Goal: Information Seeking & Learning: Learn about a topic

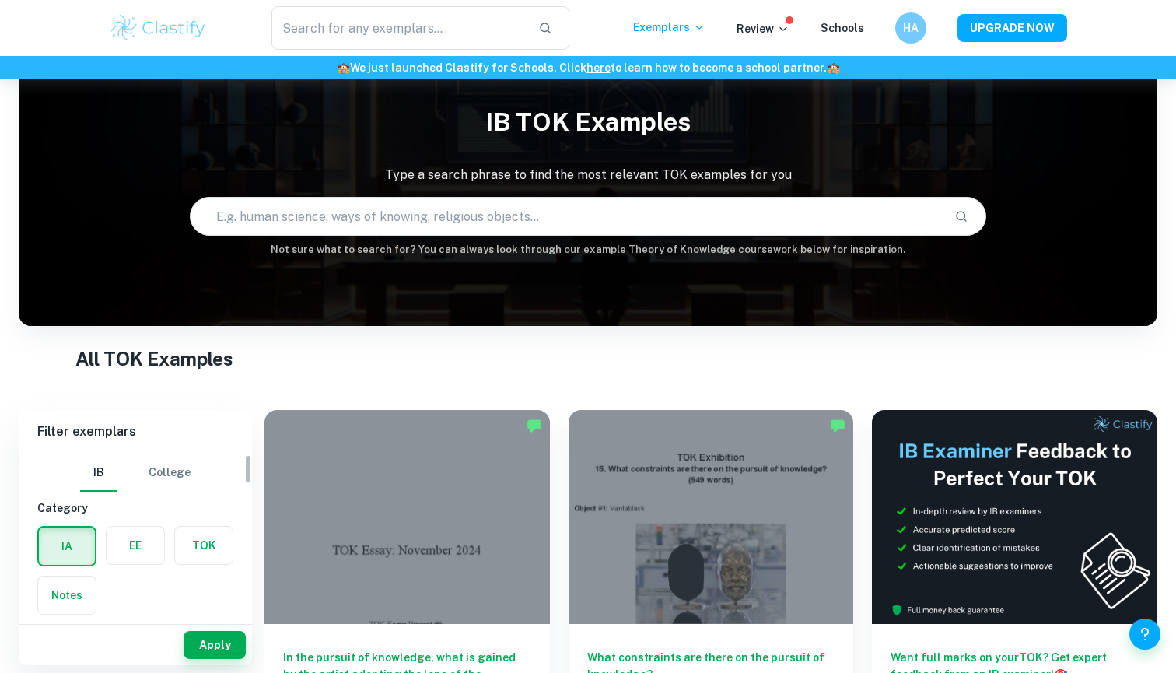
click at [133, 541] on label "button" at bounding box center [136, 545] width 58 height 37
click at [0, 0] on input "radio" at bounding box center [0, 0] width 0 height 0
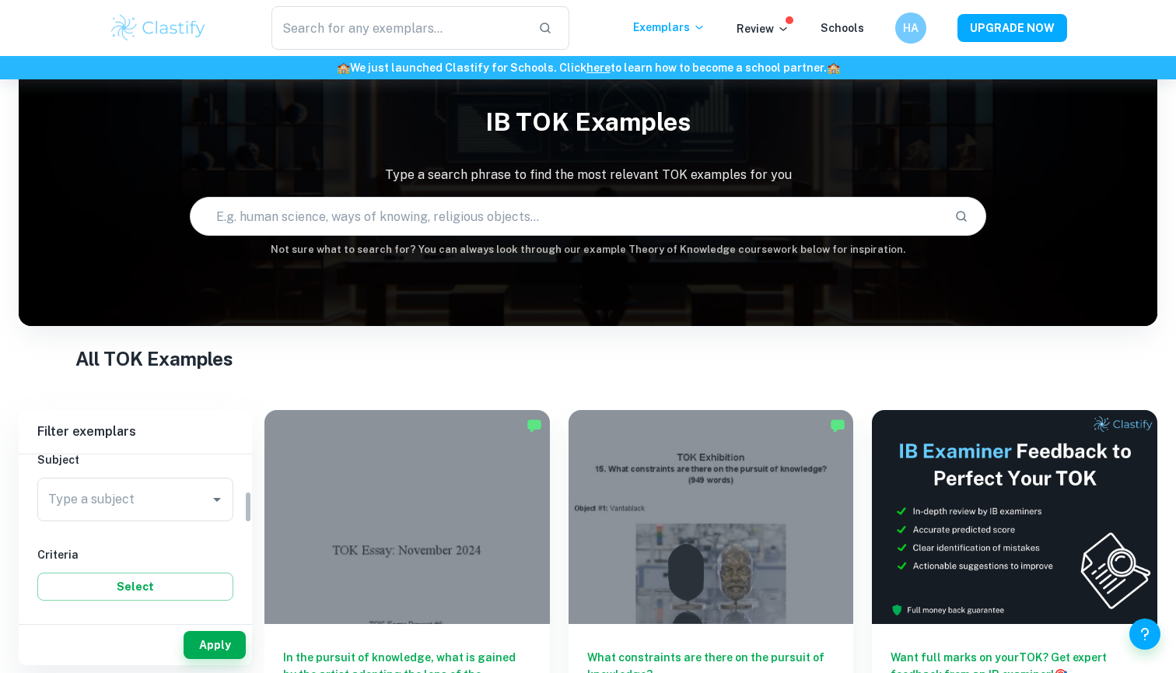
scroll to position [188, 0]
click at [177, 496] on input "Type a subject" at bounding box center [123, 493] width 159 height 30
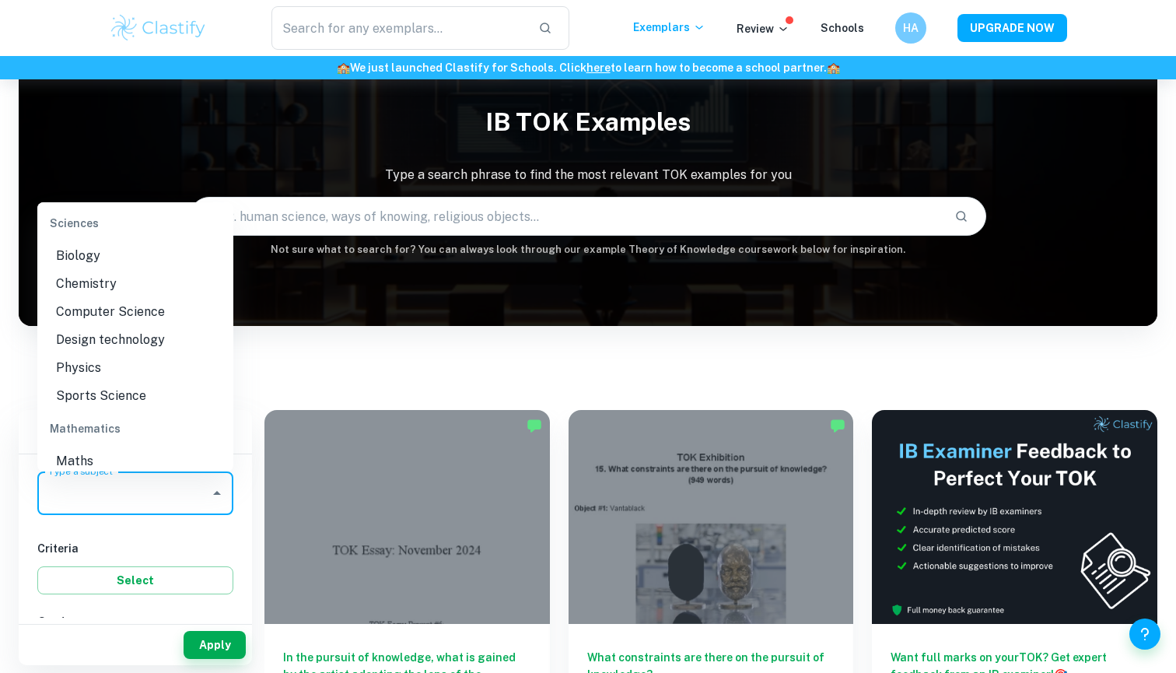
scroll to position [1789, 0]
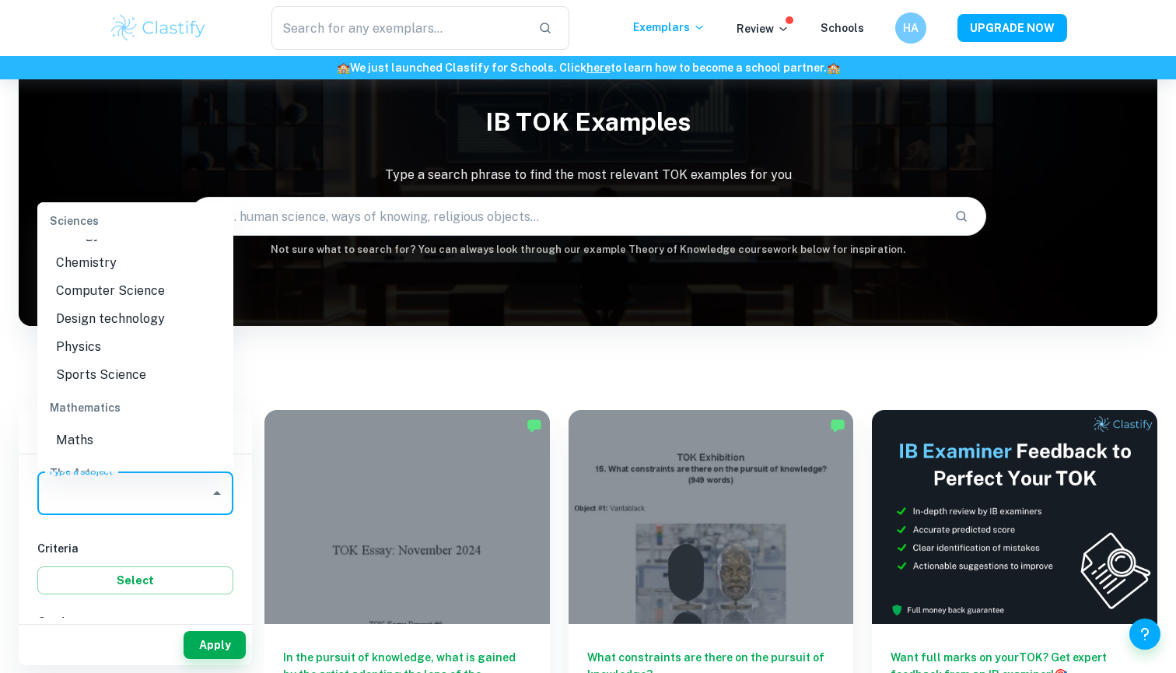
click at [138, 345] on li "Physics" at bounding box center [135, 347] width 196 height 28
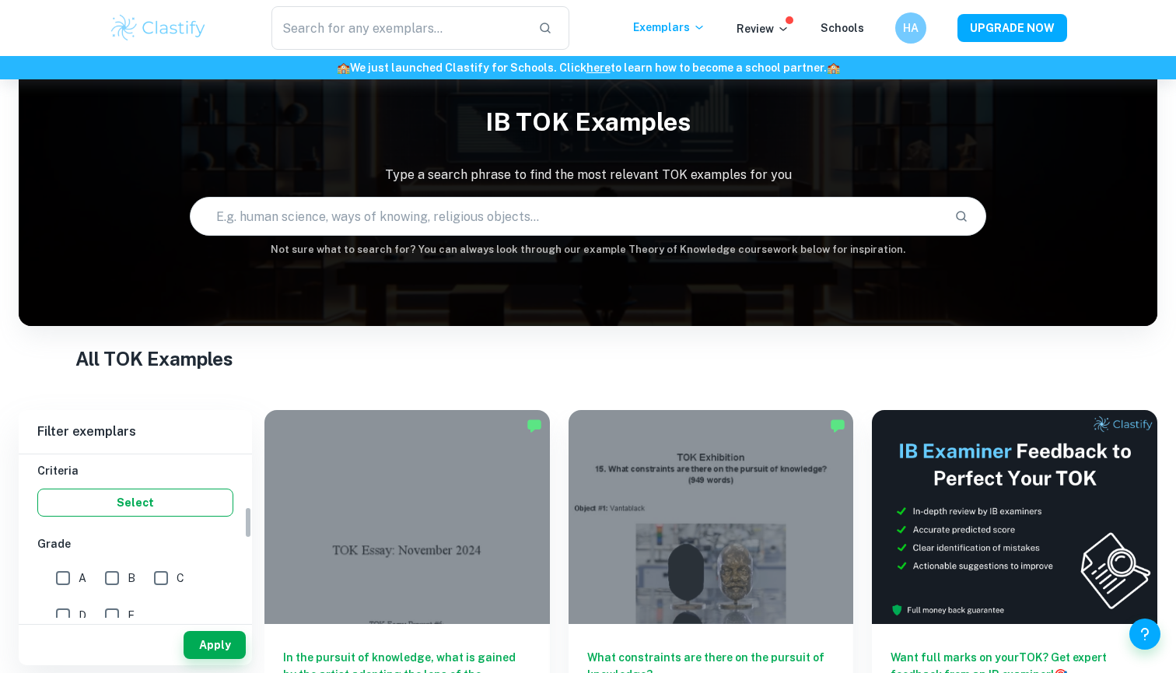
scroll to position [281, 0]
click at [60, 559] on input "A" at bounding box center [62, 563] width 31 height 31
checkbox input "true"
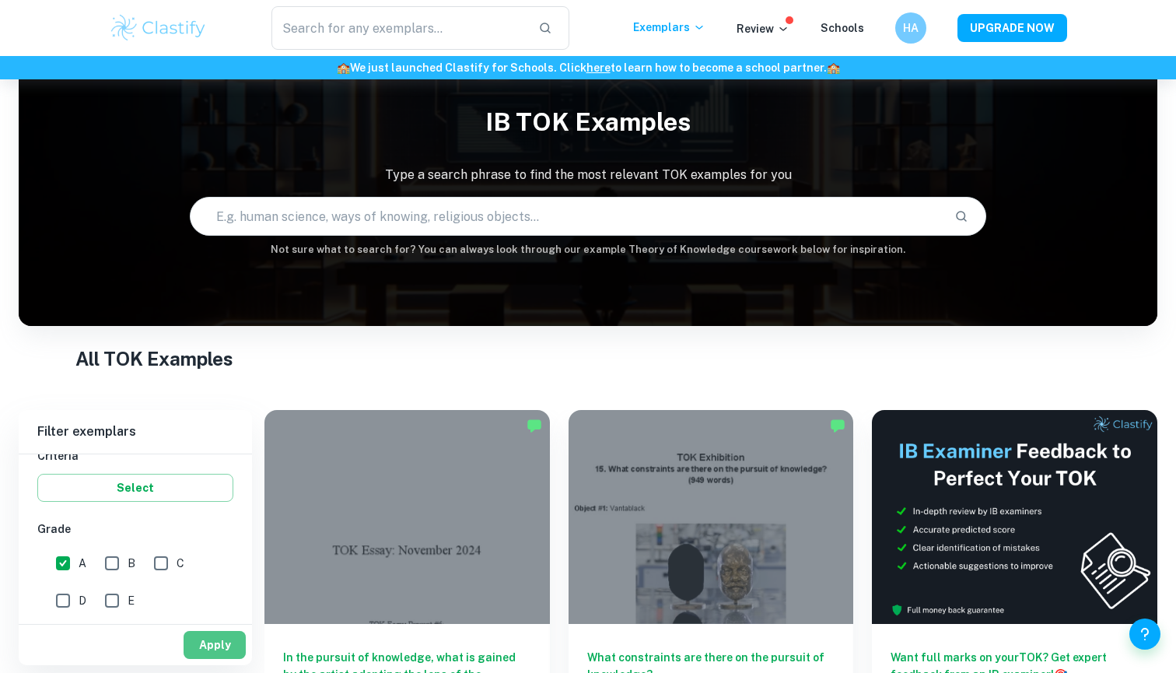
click at [199, 640] on button "Apply" at bounding box center [215, 645] width 62 height 28
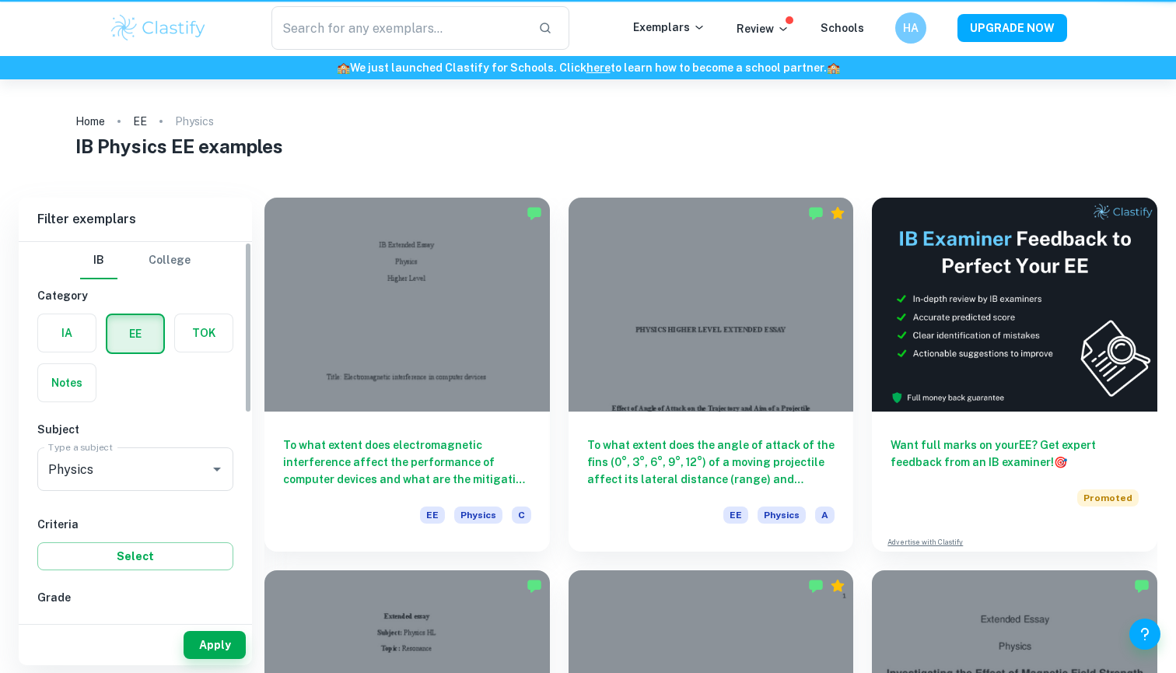
click at [107, 561] on button "Select" at bounding box center [135, 556] width 196 height 28
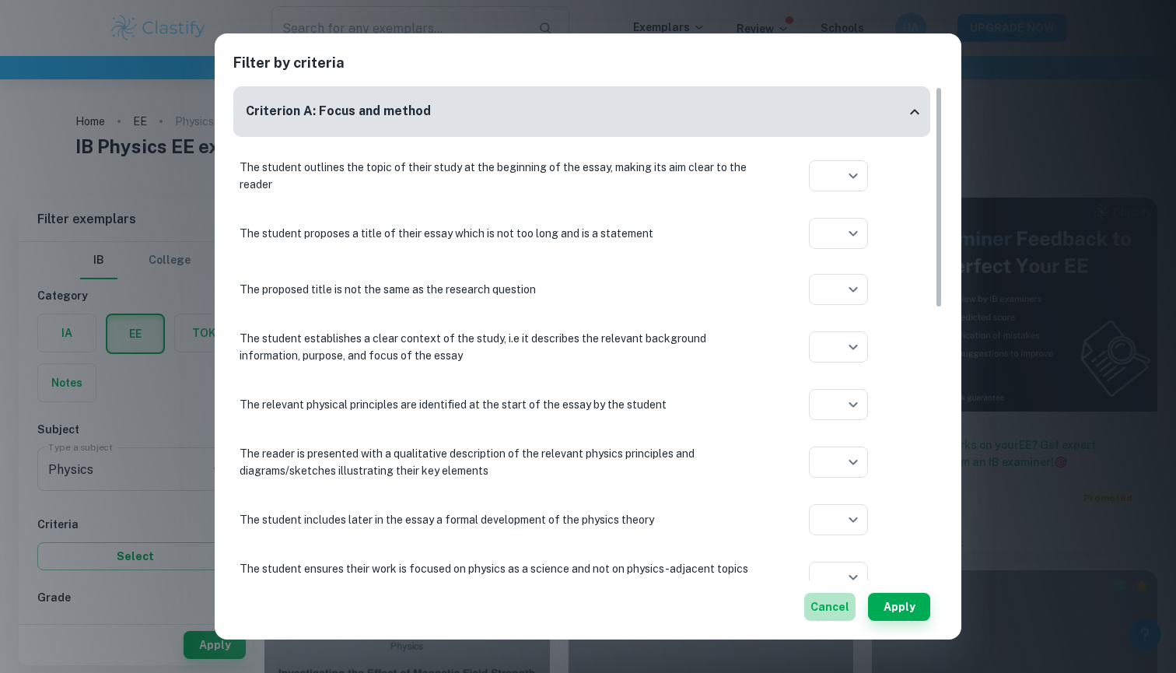
click at [839, 602] on button "Cancel" at bounding box center [829, 607] width 51 height 28
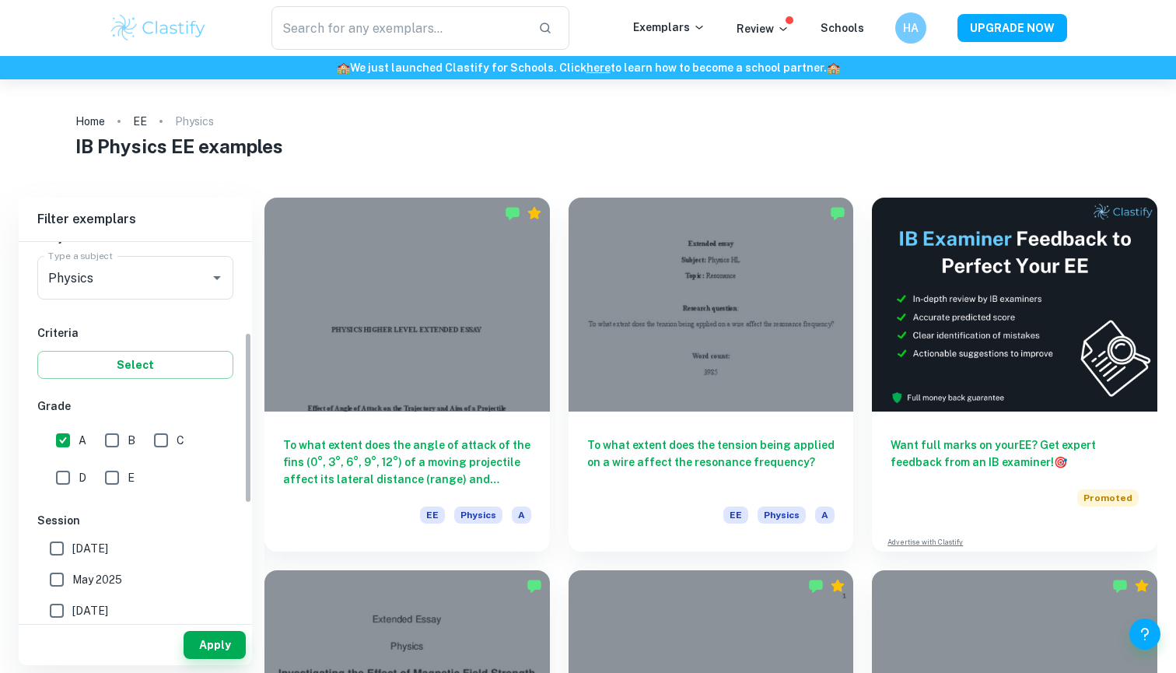
scroll to position [205, 0]
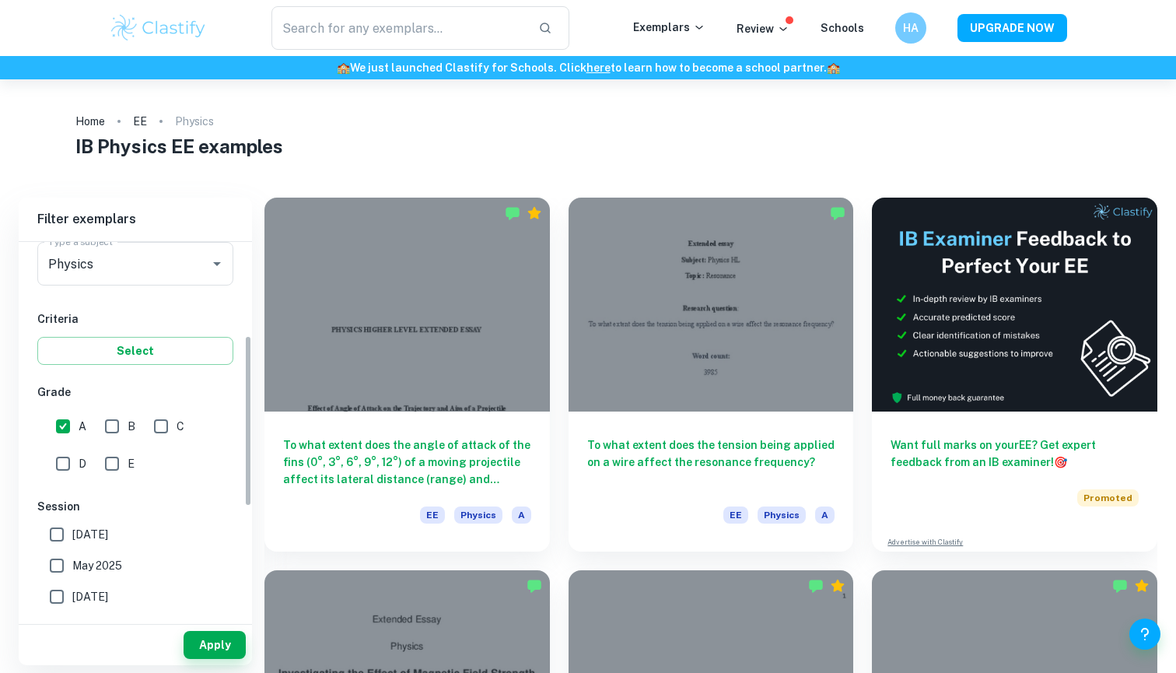
click at [99, 426] on input "B" at bounding box center [111, 426] width 31 height 31
checkbox input "true"
click at [213, 643] on button "Apply" at bounding box center [215, 645] width 62 height 28
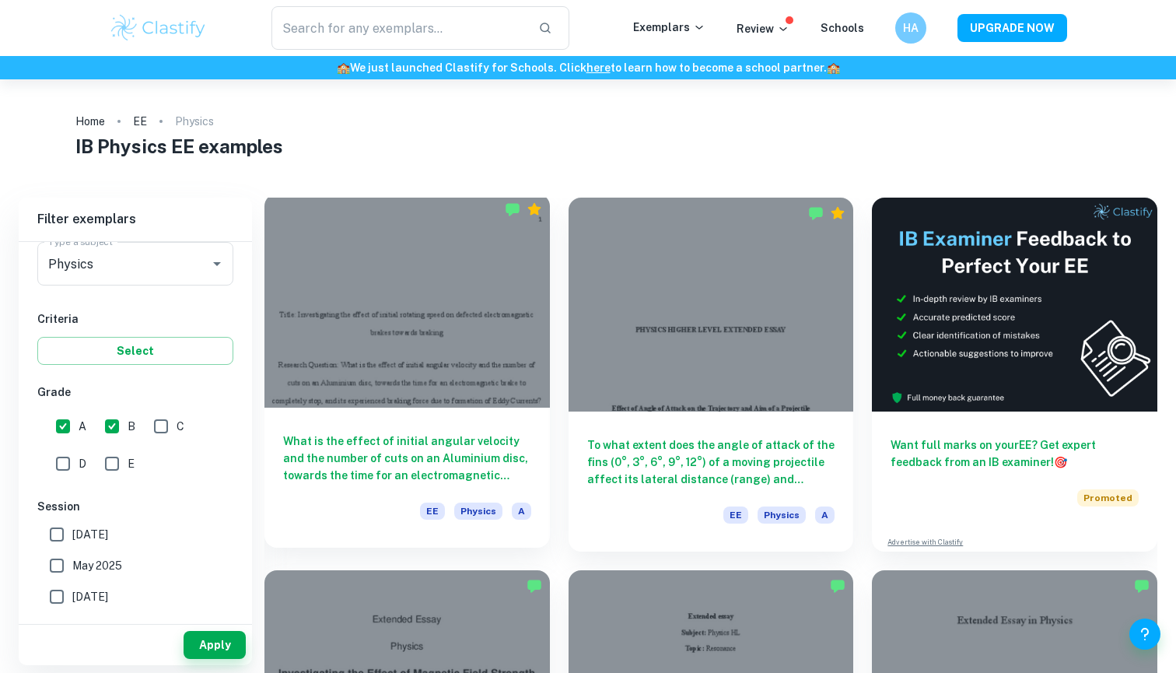
click at [506, 445] on h6 "What is the effect of initial angular velocity and the number of cuts on an Alu…" at bounding box center [407, 458] width 248 height 51
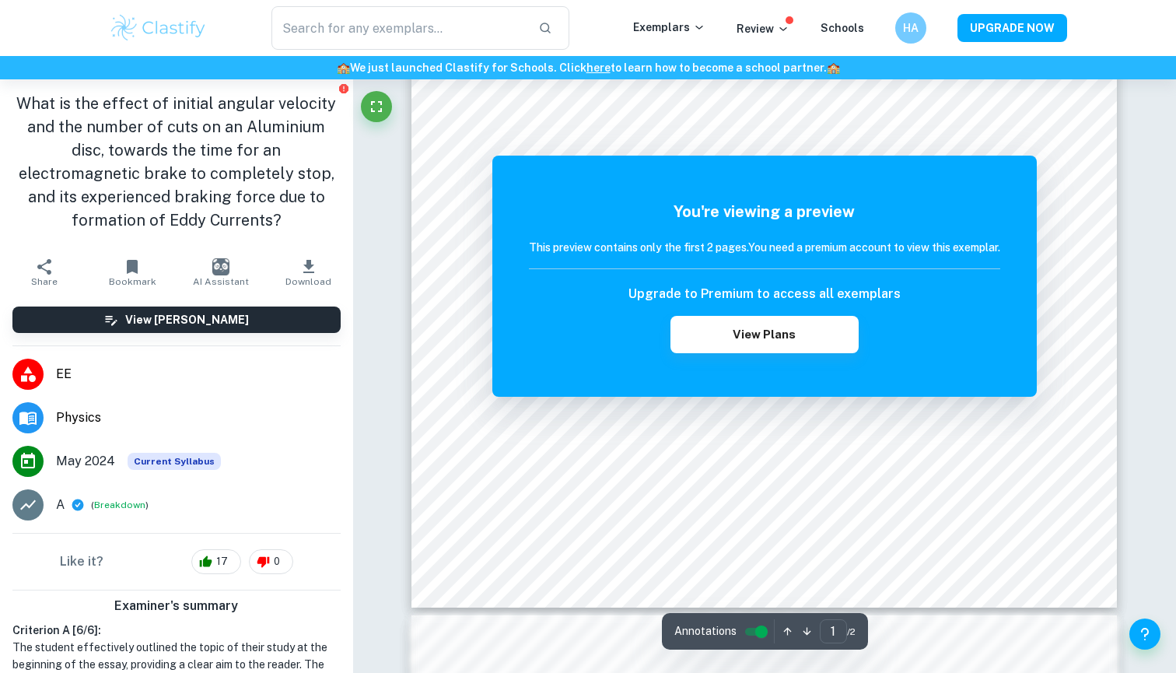
scroll to position [317, 0]
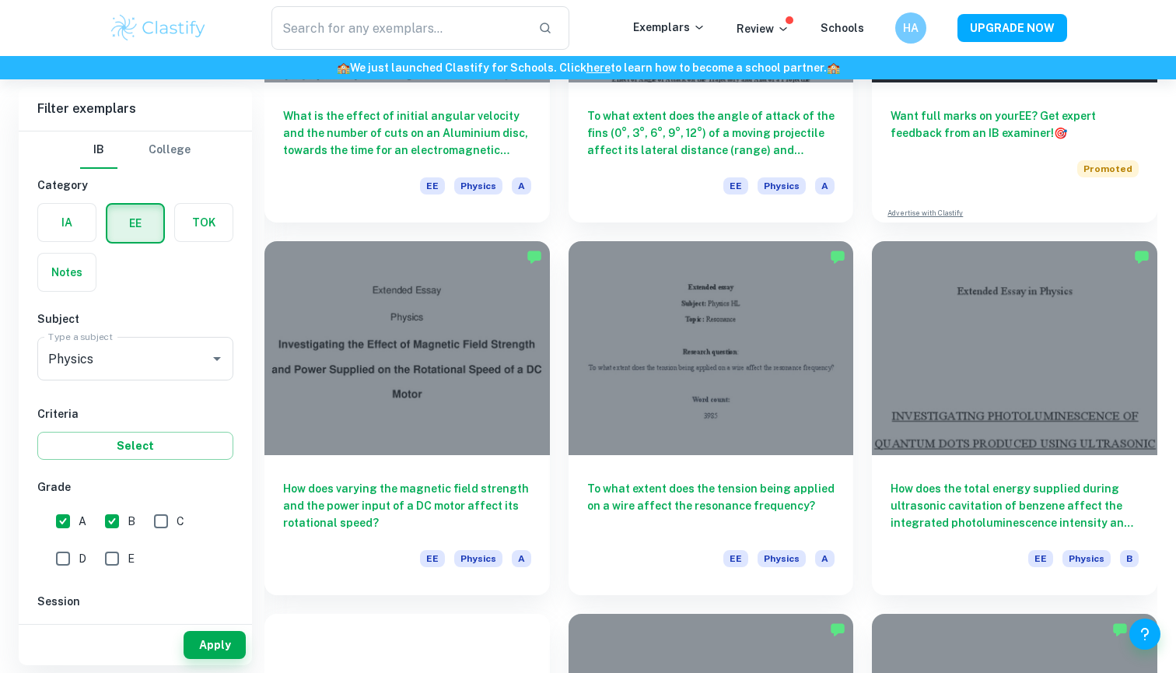
scroll to position [340, 0]
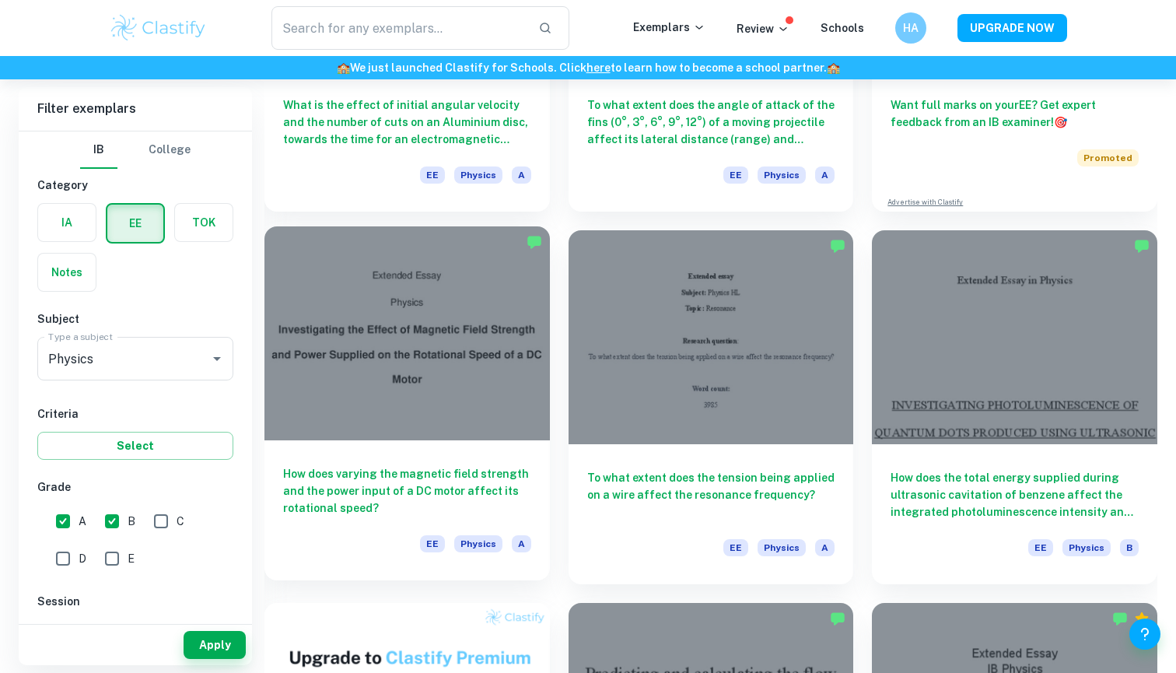
click at [489, 416] on div at bounding box center [406, 333] width 285 height 214
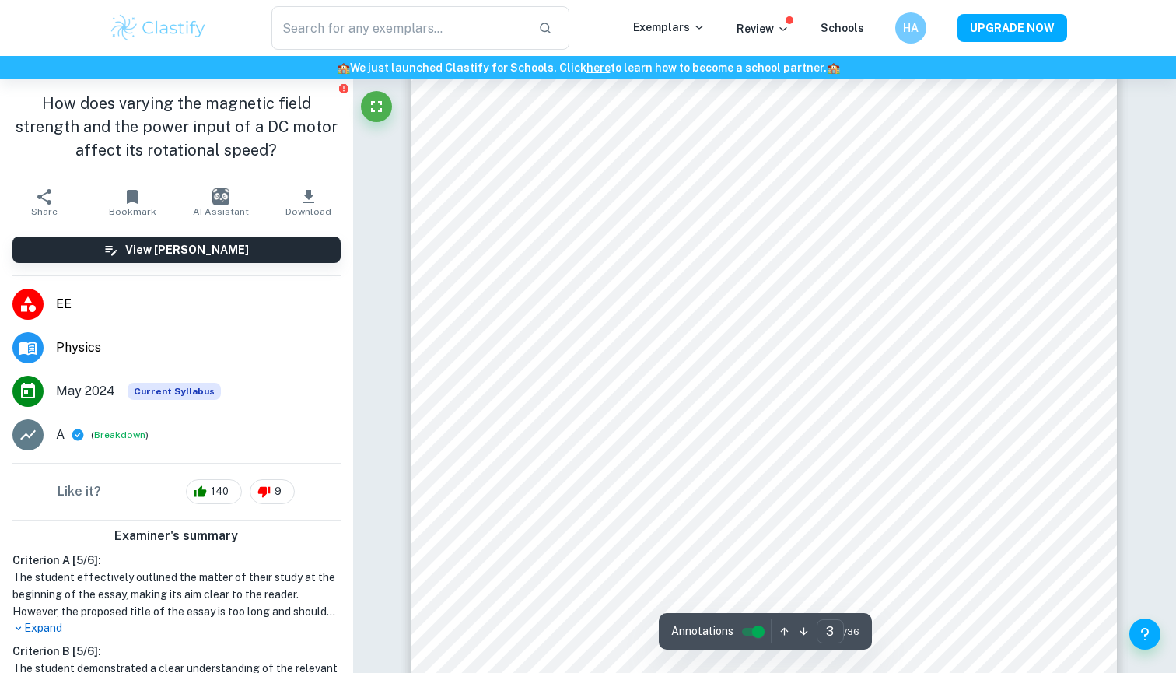
scroll to position [2363, 0]
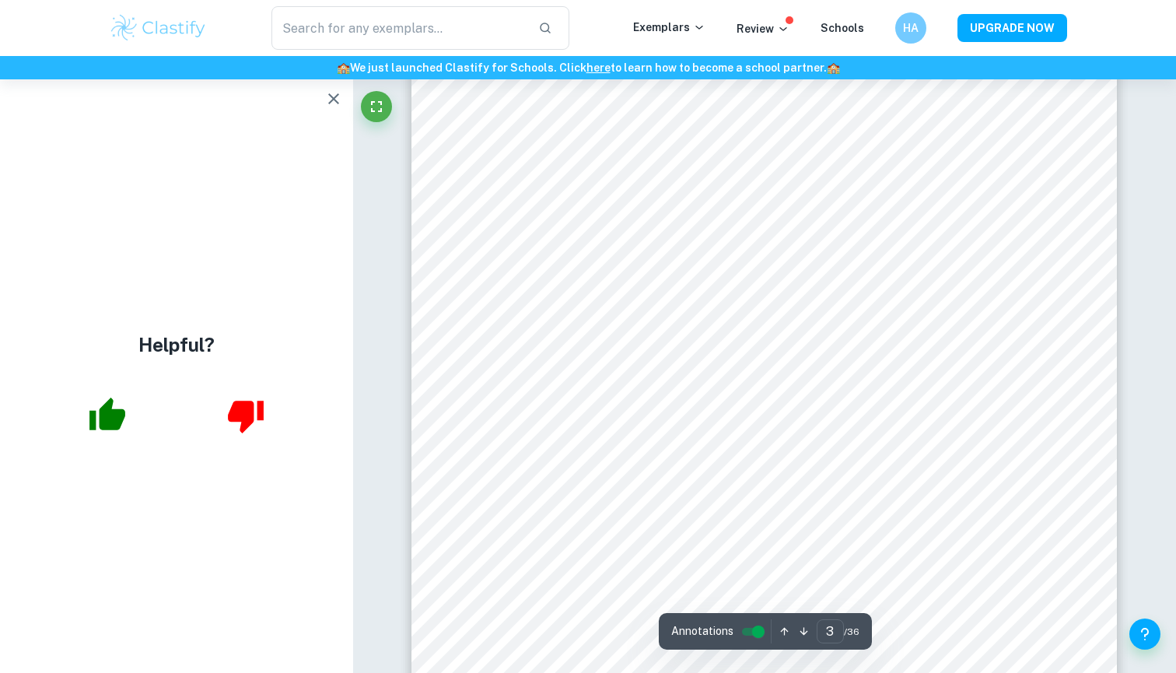
click at [338, 97] on icon "button" at bounding box center [333, 98] width 19 height 19
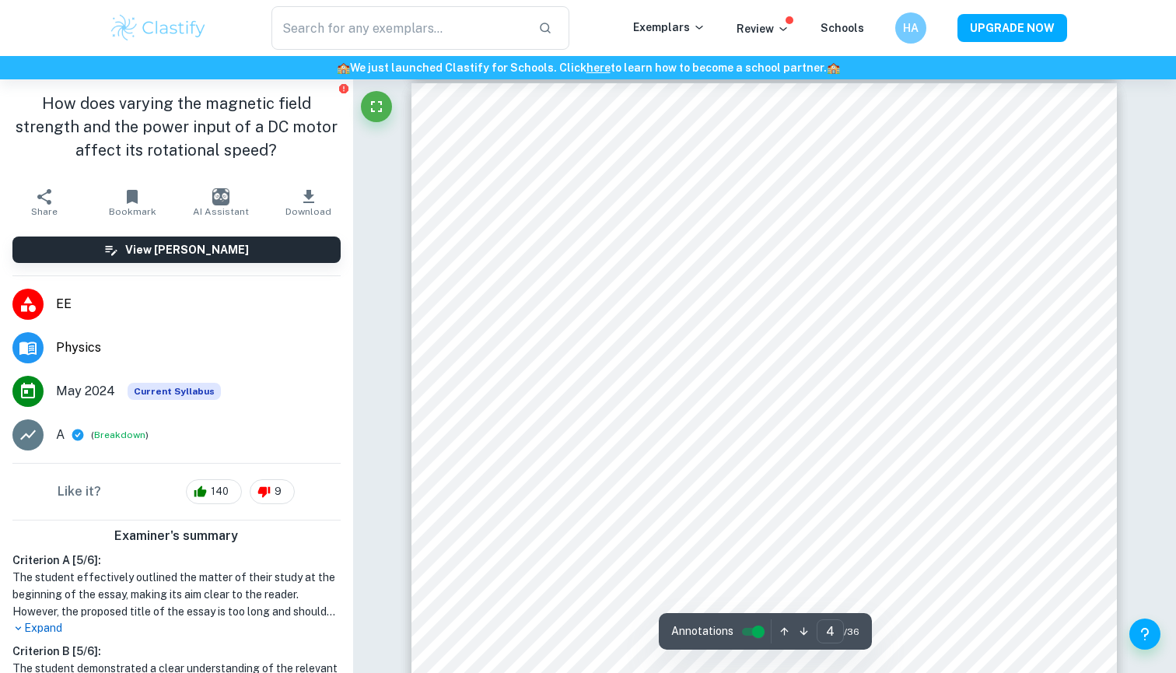
scroll to position [3256, 0]
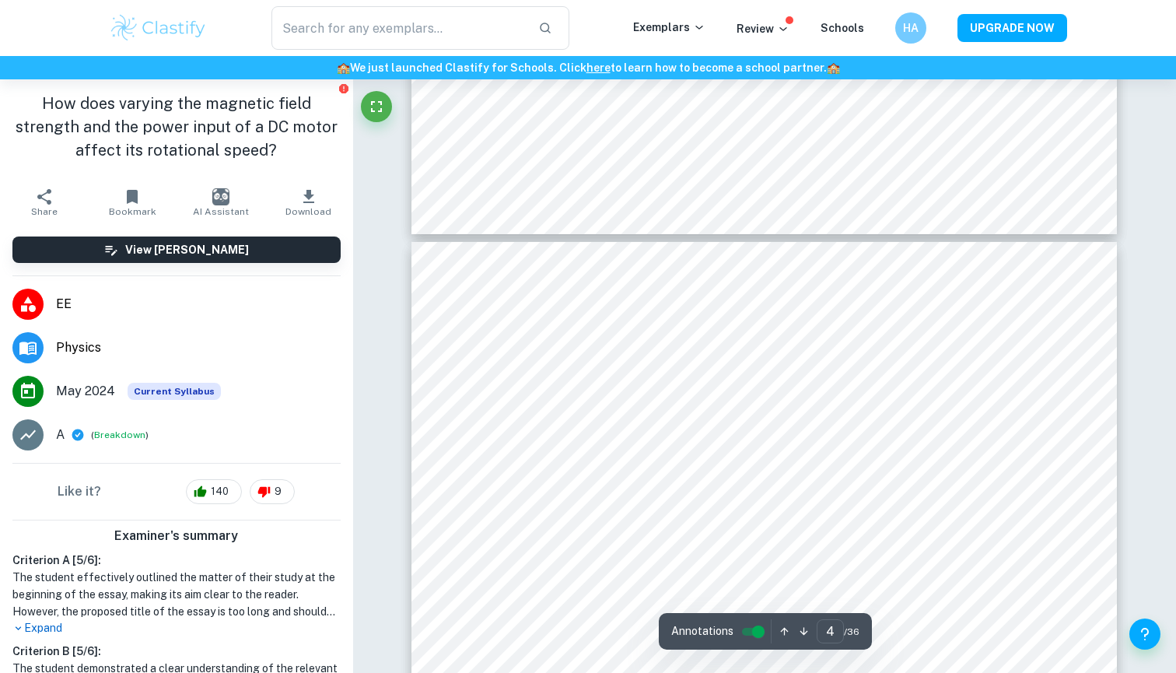
type input "3"
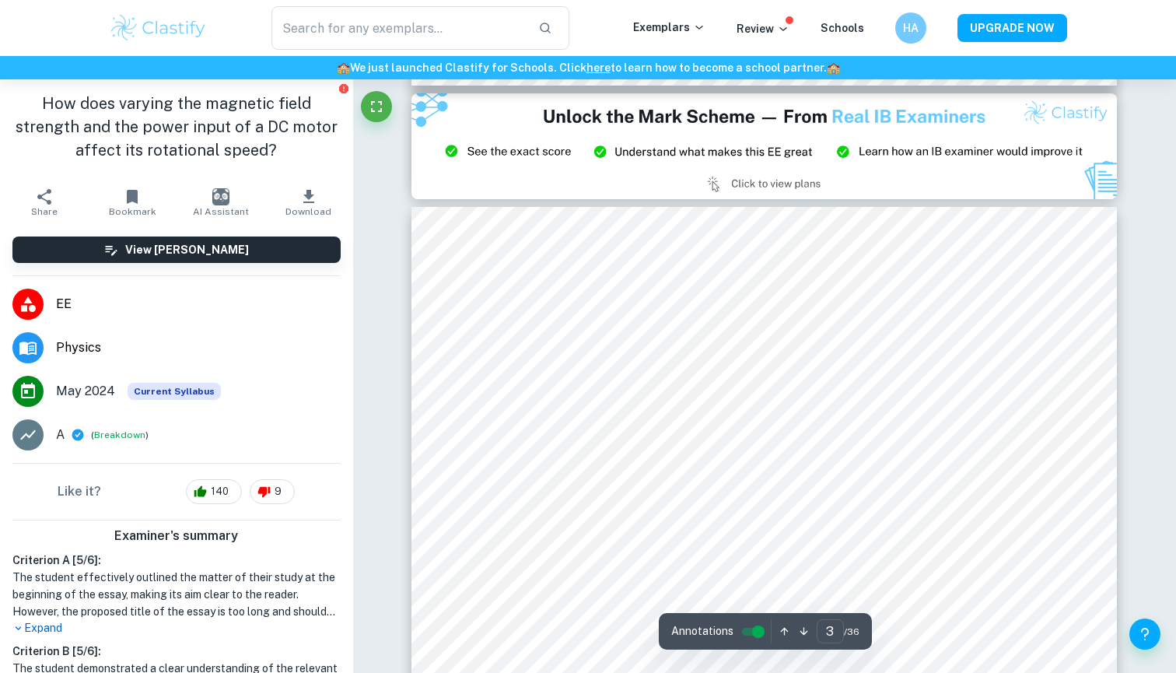
scroll to position [2129, 0]
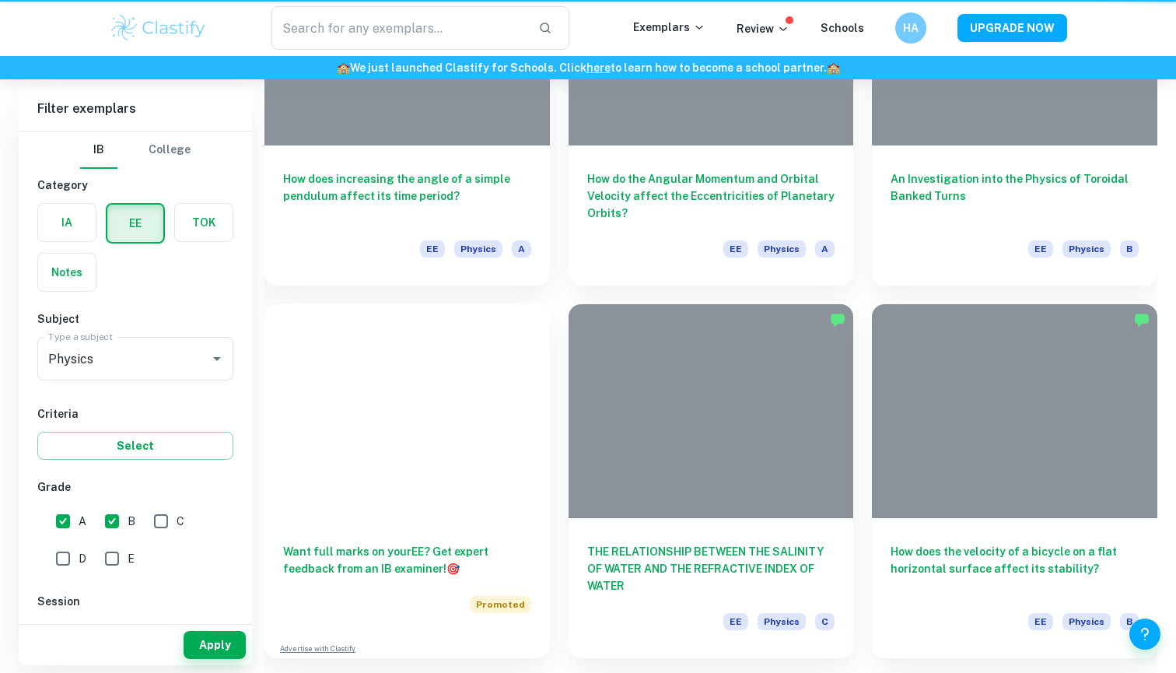
scroll to position [340, 0]
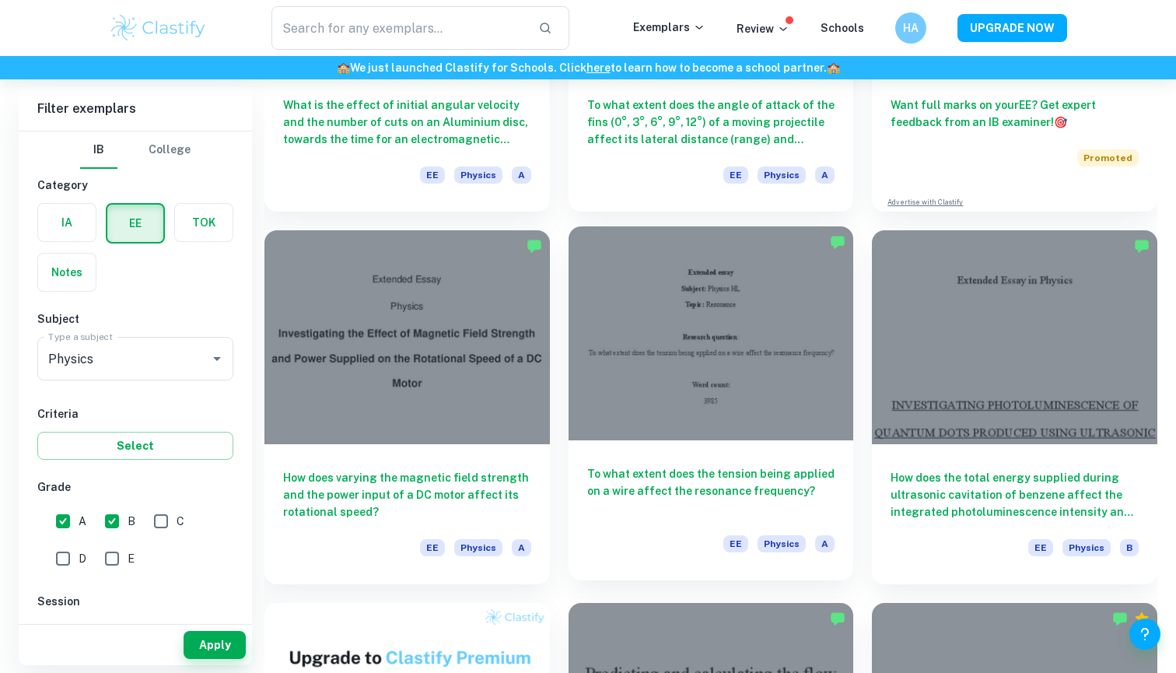
click at [692, 394] on div at bounding box center [711, 333] width 285 height 214
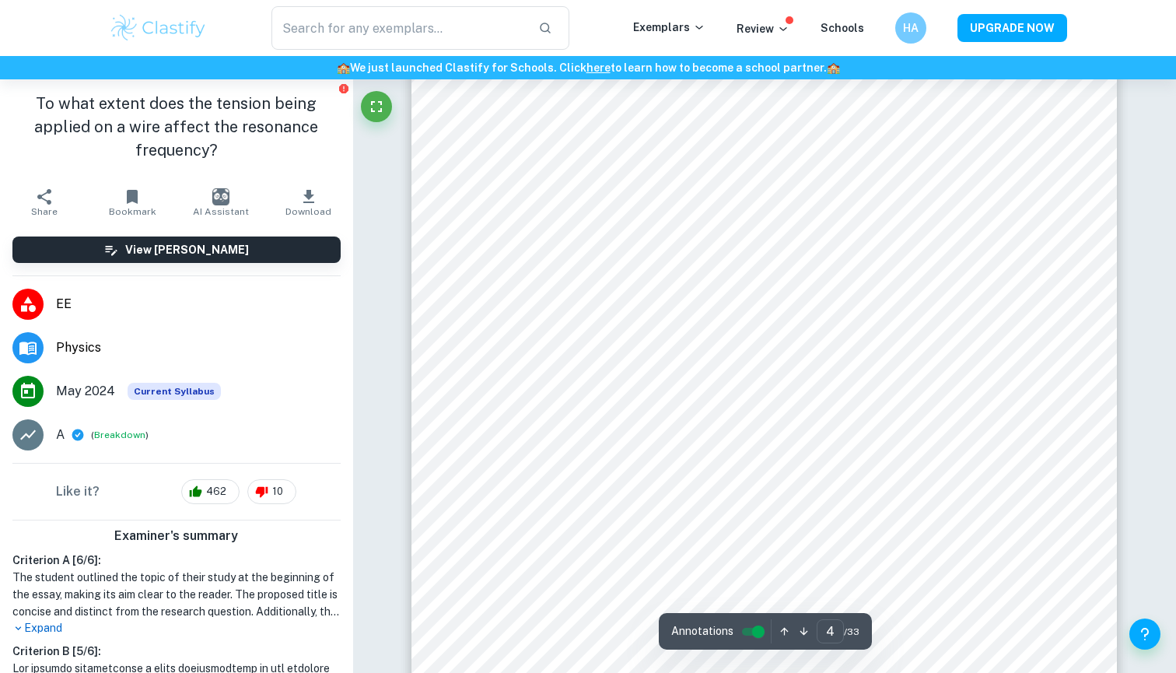
scroll to position [3130, 0]
type input "5"
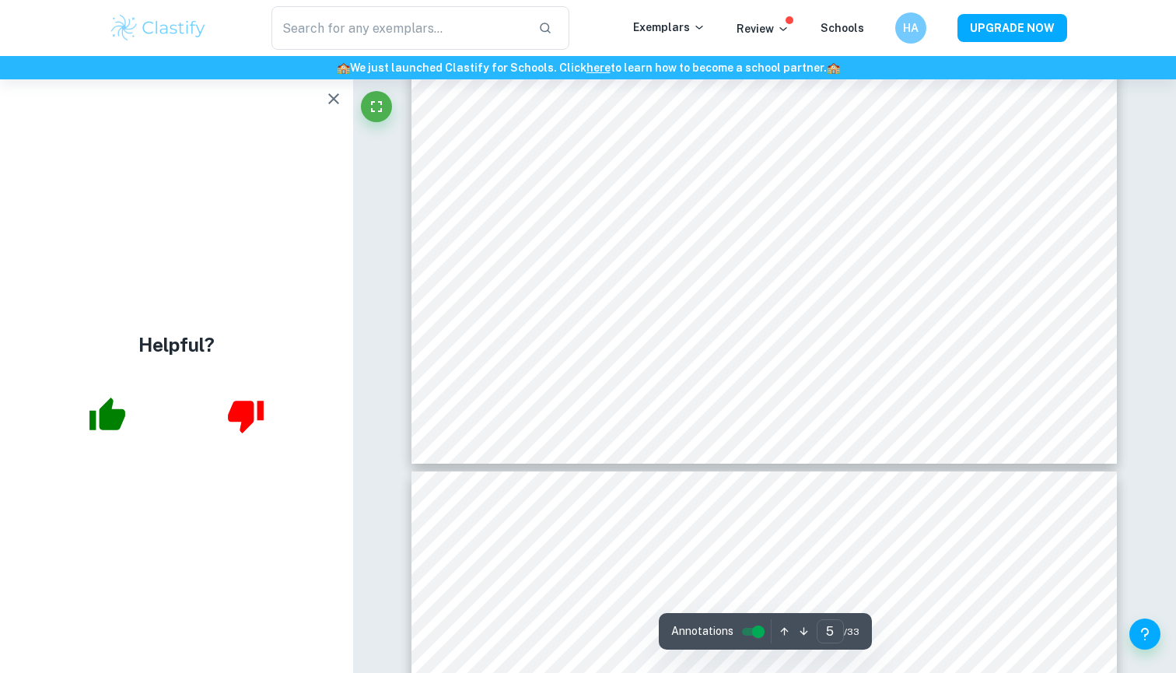
scroll to position [4446, 0]
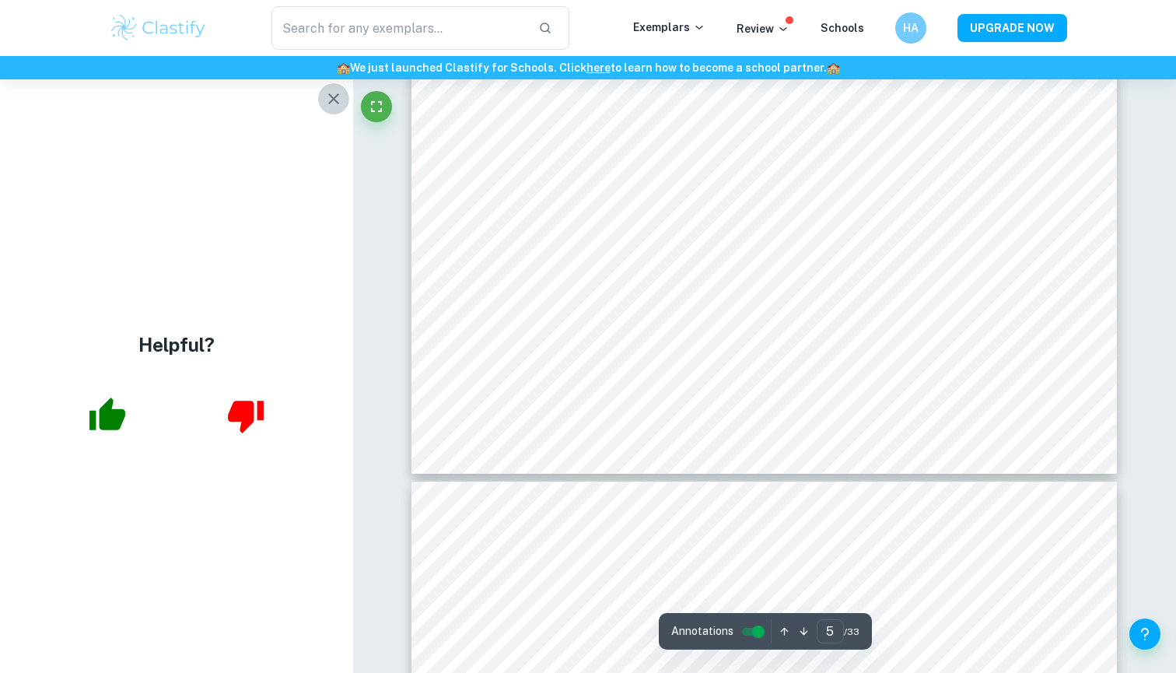
click at [332, 96] on icon "button" at bounding box center [333, 98] width 11 height 11
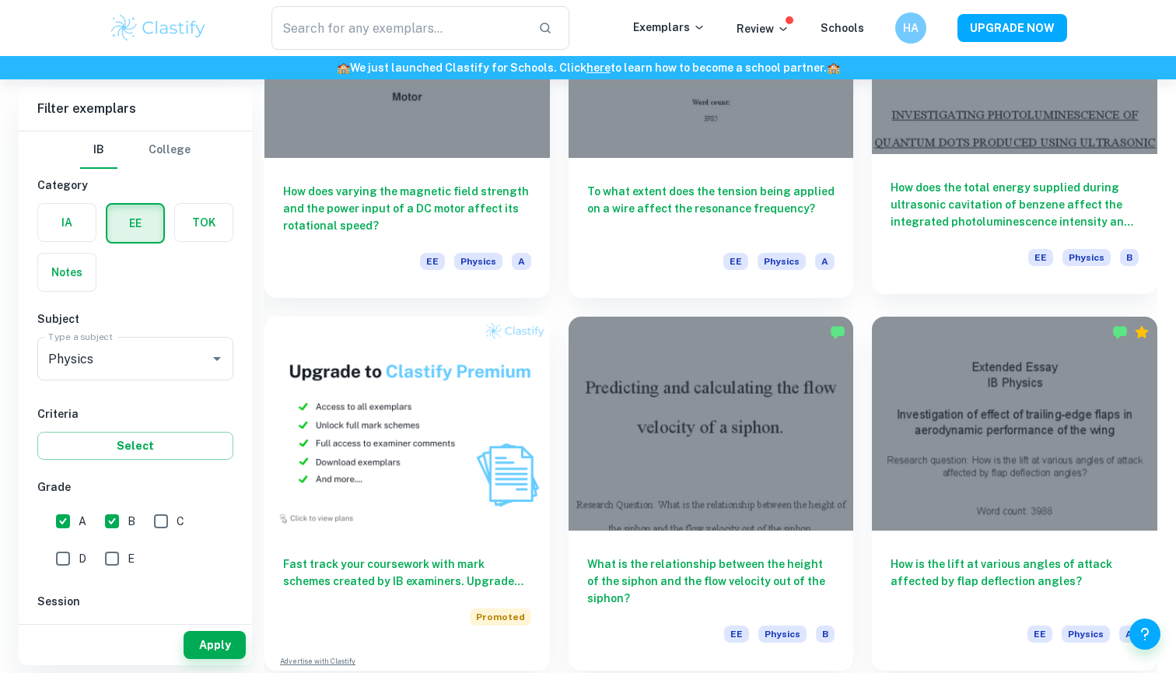
scroll to position [628, 0]
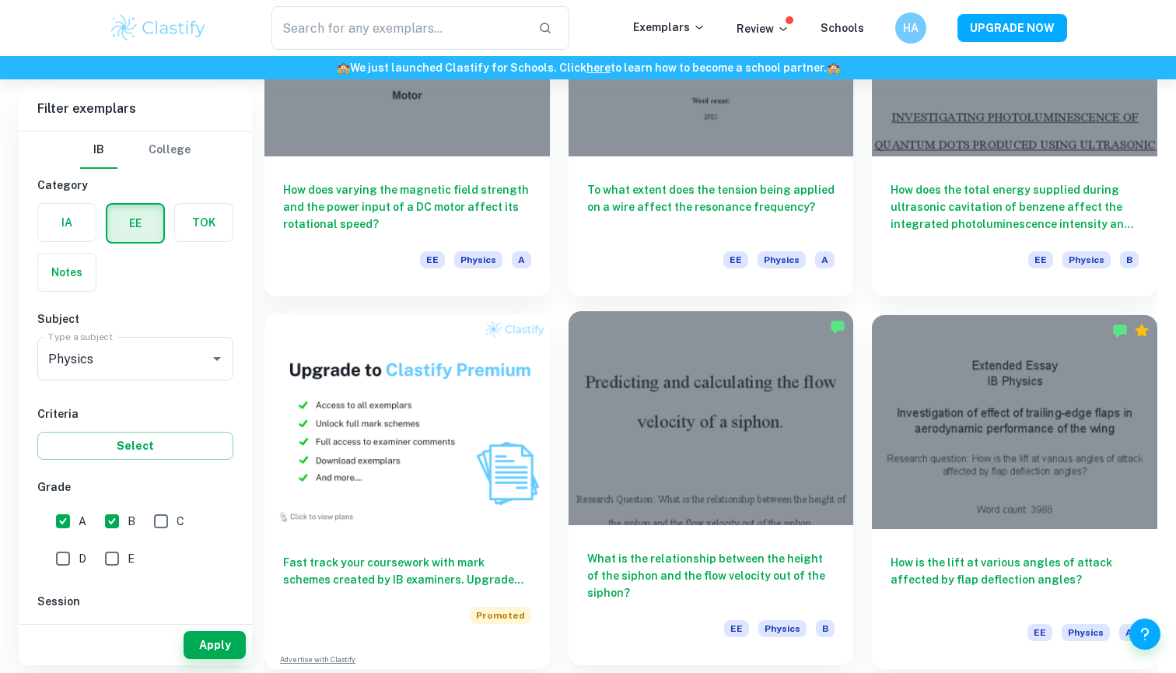
click at [752, 476] on div at bounding box center [711, 418] width 285 height 214
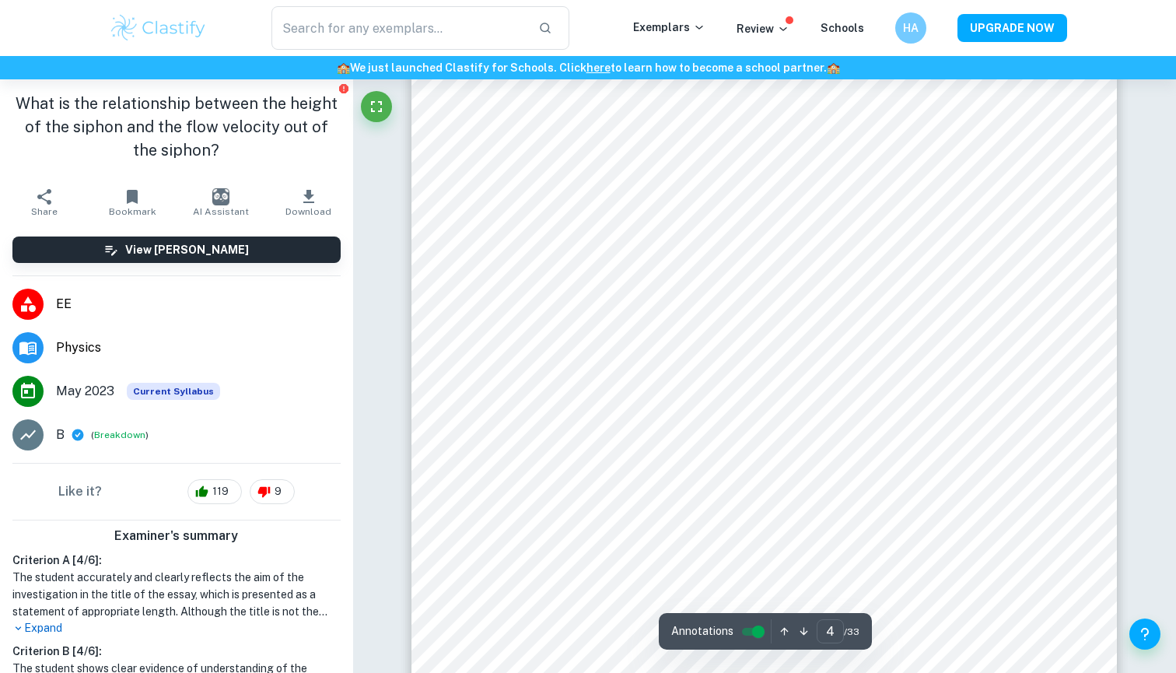
scroll to position [3665, 0]
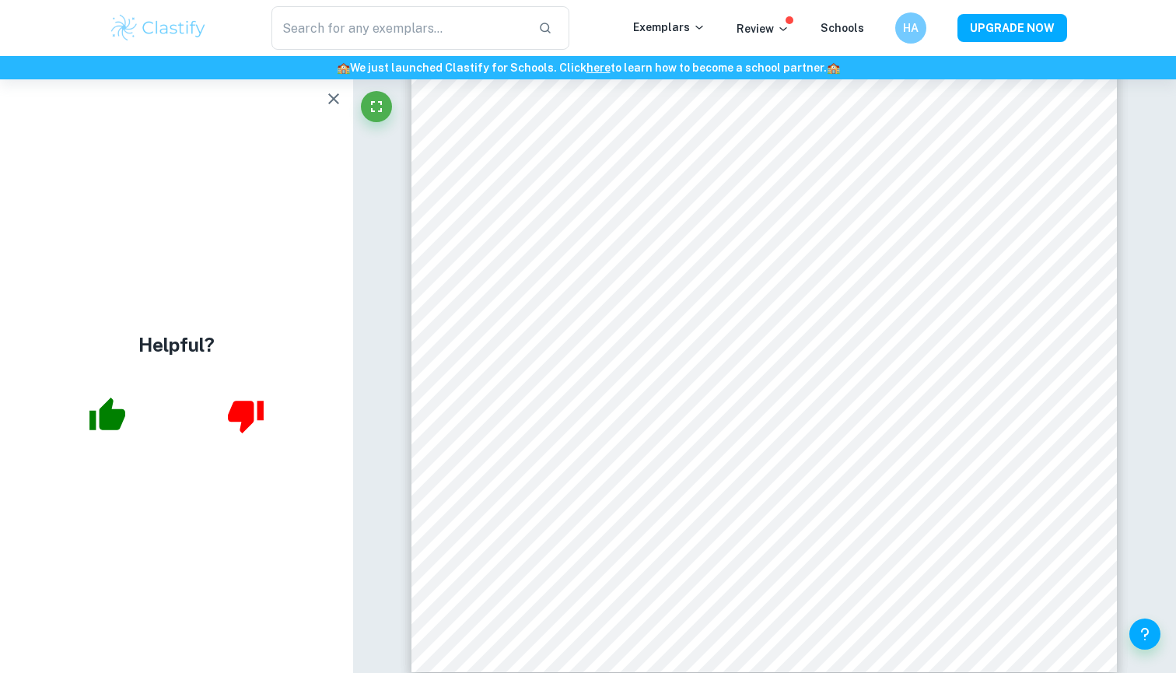
click at [326, 98] on icon "button" at bounding box center [333, 98] width 19 height 19
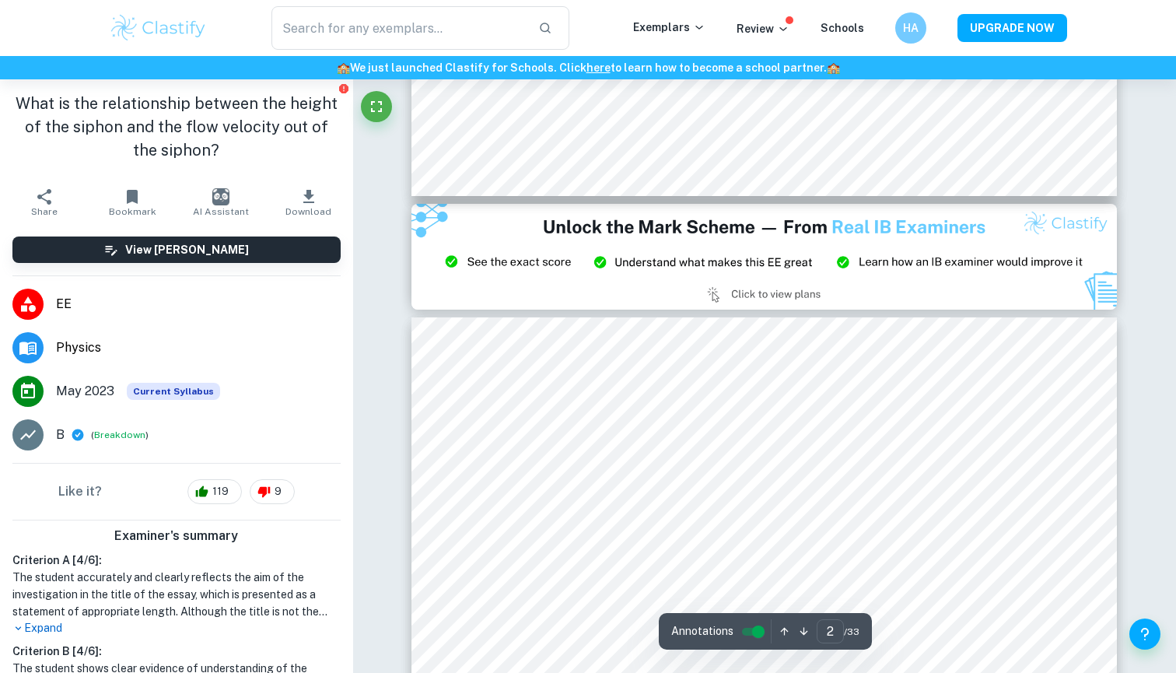
type input "3"
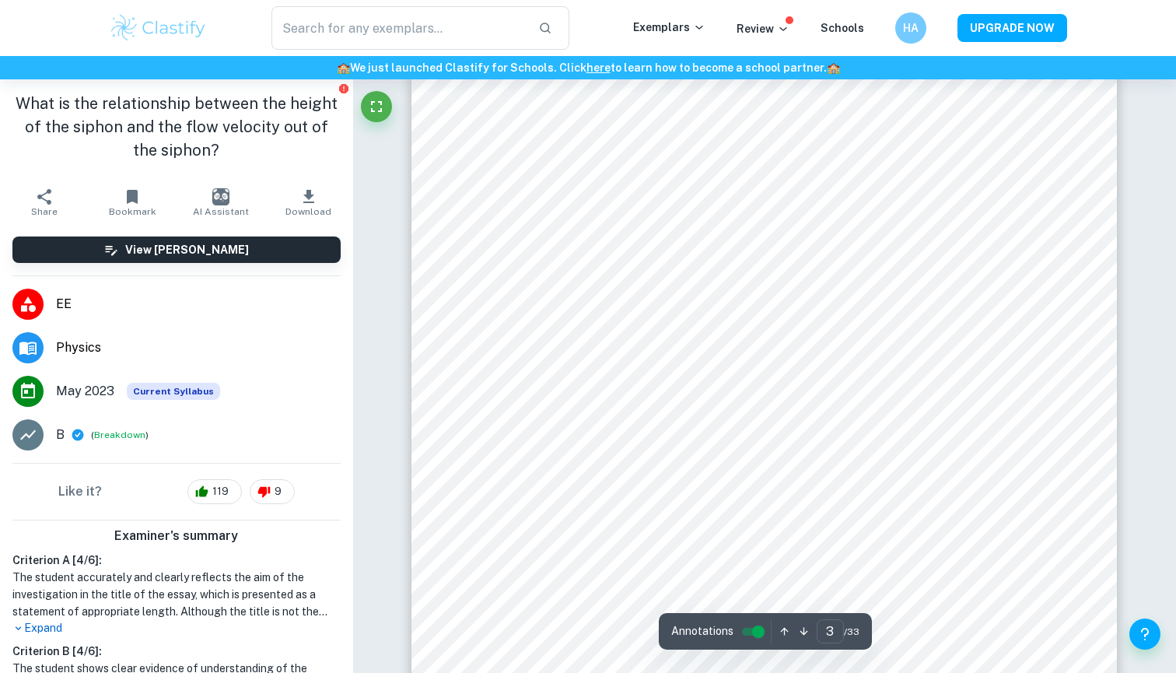
scroll to position [2332, 0]
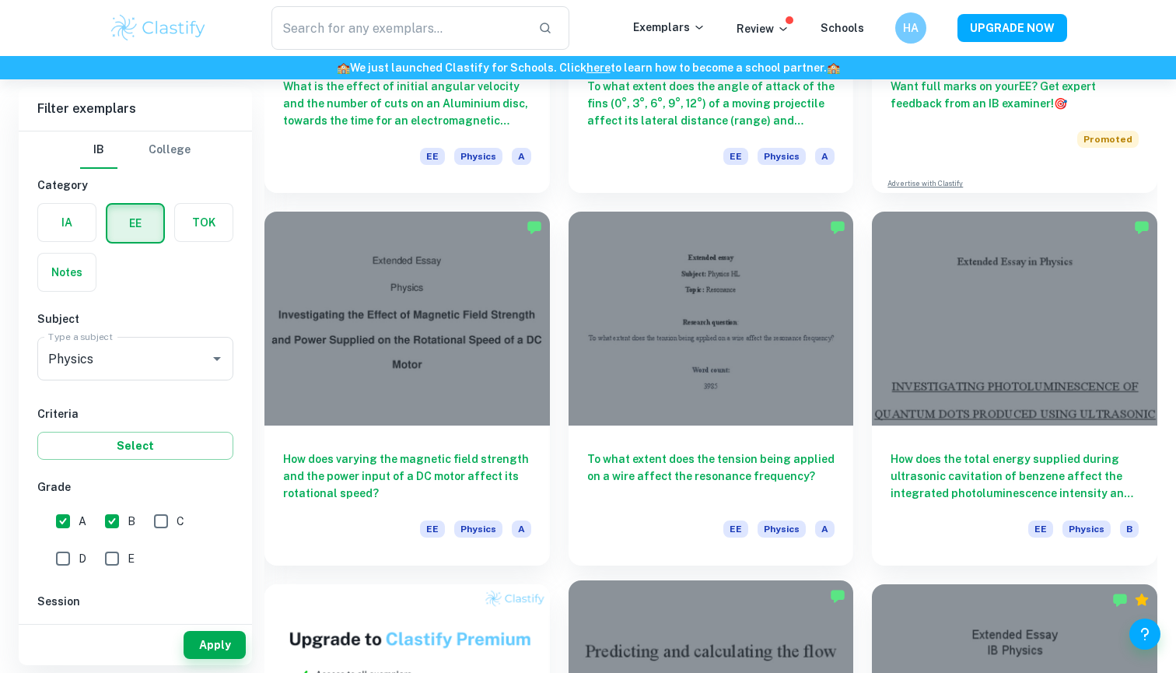
scroll to position [334, 0]
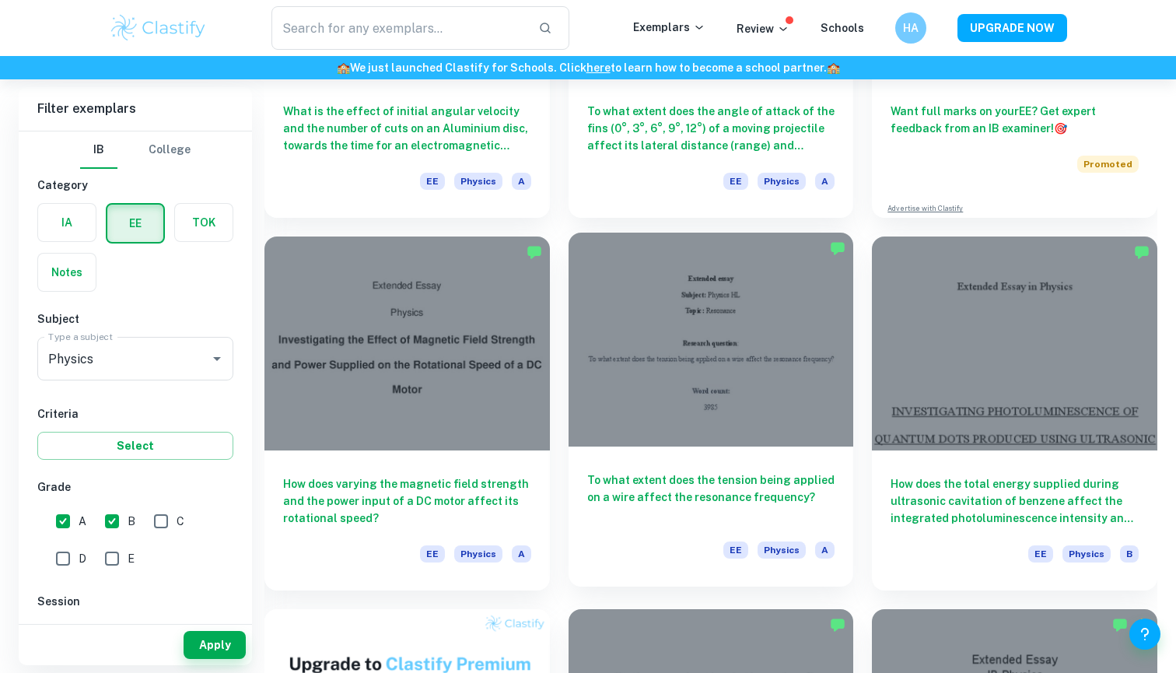
click at [700, 391] on div at bounding box center [711, 340] width 285 height 214
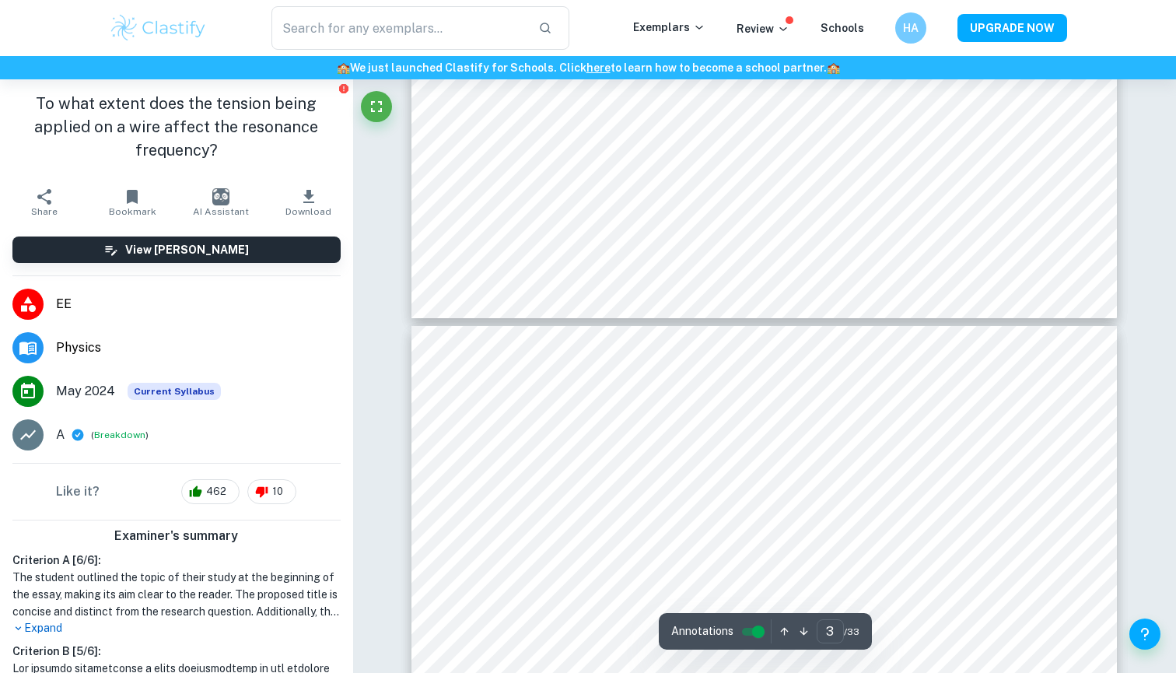
type input "4"
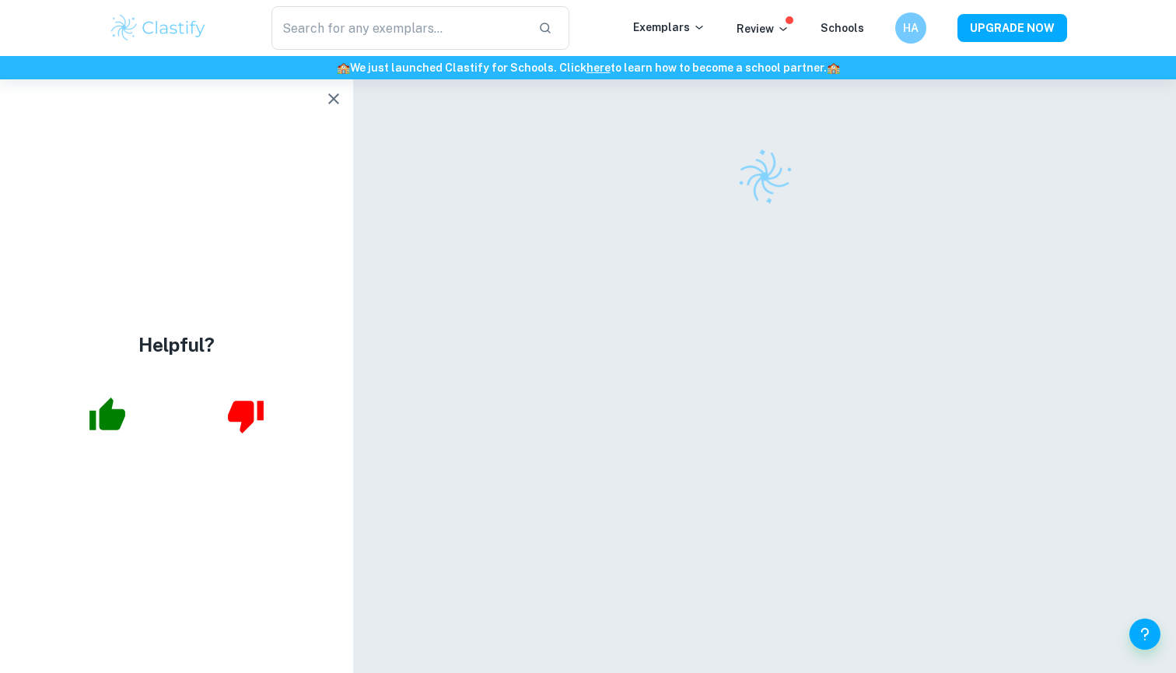
click at [334, 94] on icon "button" at bounding box center [333, 98] width 19 height 19
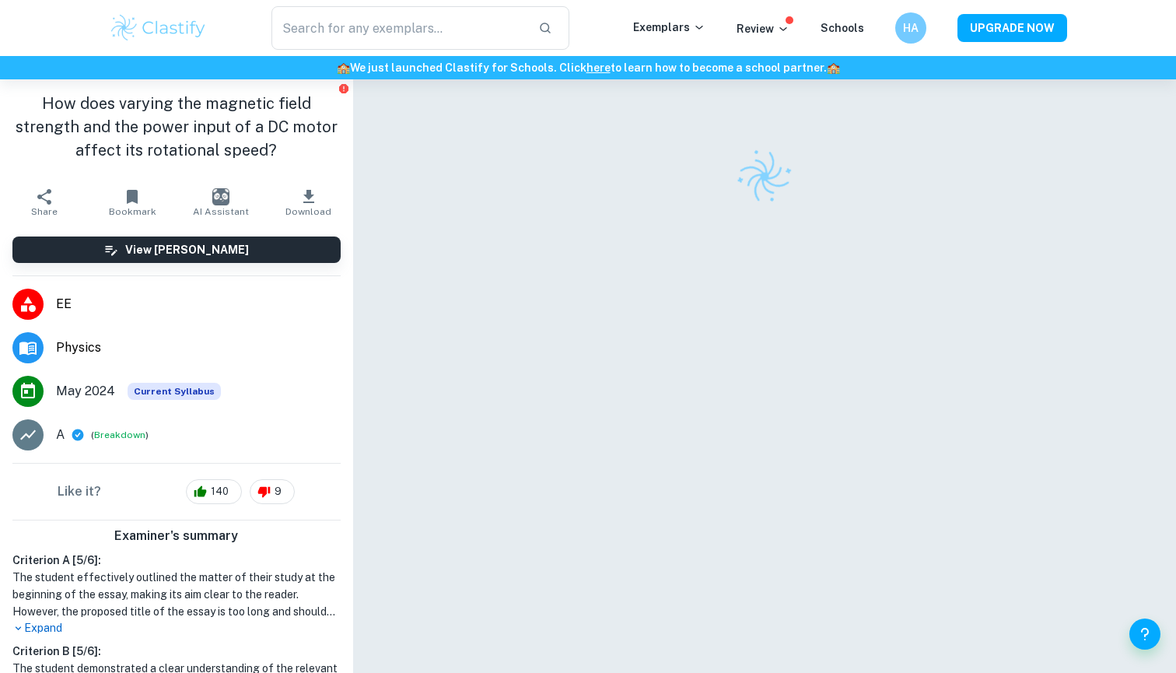
click at [275, 149] on h1 "How does varying the magnetic field strength and the power input of a DC motor …" at bounding box center [176, 127] width 328 height 70
drag, startPoint x: 275, startPoint y: 149, endPoint x: 239, endPoint y: 149, distance: 35.8
click at [239, 149] on h1 "How does varying the magnetic field strength and the power input of a DC motor …" at bounding box center [176, 127] width 328 height 70
click at [296, 143] on h1 "How does varying the magnetic field strength and the power input of a DC motor …" at bounding box center [176, 127] width 328 height 70
click at [440, 157] on div at bounding box center [765, 176] width 706 height 54
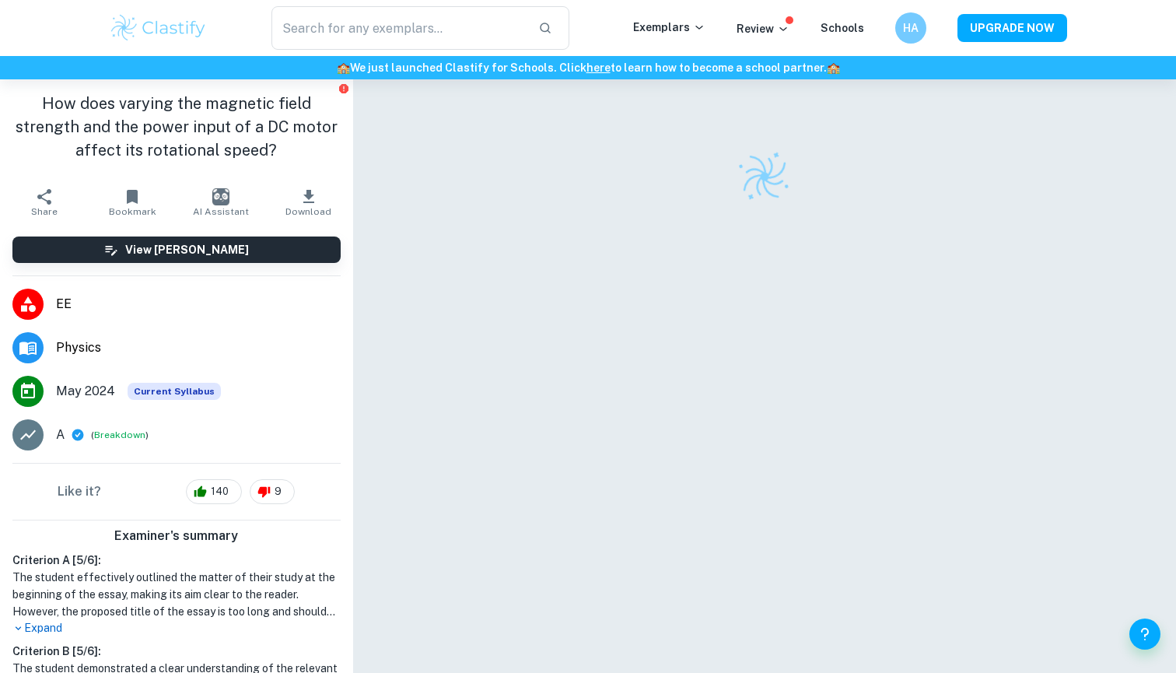
click at [751, 4] on div "​ Exemplars Review Schools HA UPGRADE NOW" at bounding box center [588, 28] width 1176 height 56
